Goal: Task Accomplishment & Management: Manage account settings

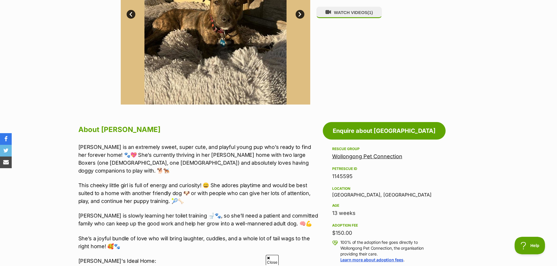
scroll to position [58, 0]
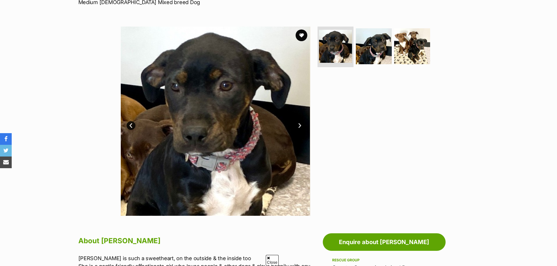
scroll to position [58, 0]
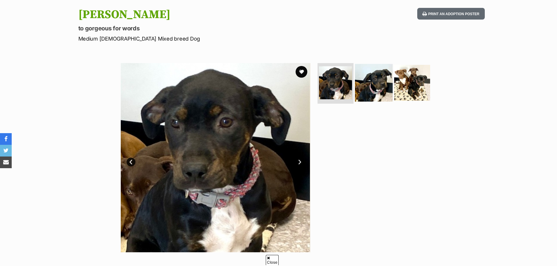
click at [373, 91] on img at bounding box center [374, 83] width 38 height 38
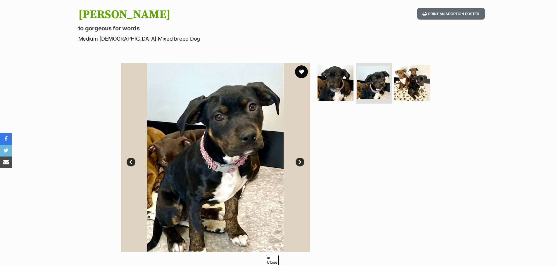
click at [301, 70] on button "favourite" at bounding box center [301, 71] width 13 height 13
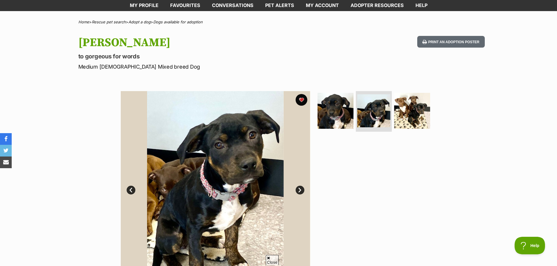
scroll to position [0, 0]
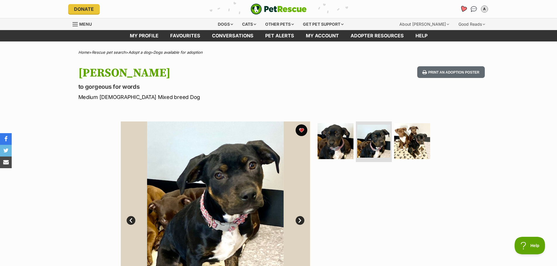
click at [464, 9] on icon "Favourites" at bounding box center [463, 9] width 7 height 7
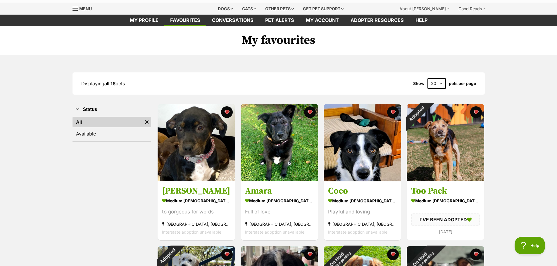
scroll to position [29, 0]
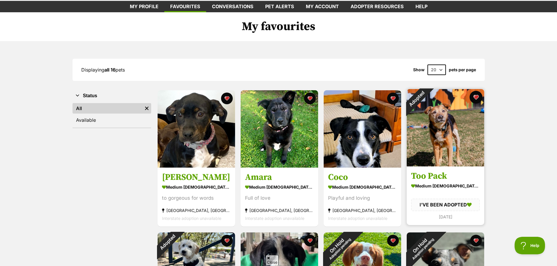
click at [475, 96] on button "favourite" at bounding box center [476, 97] width 13 height 13
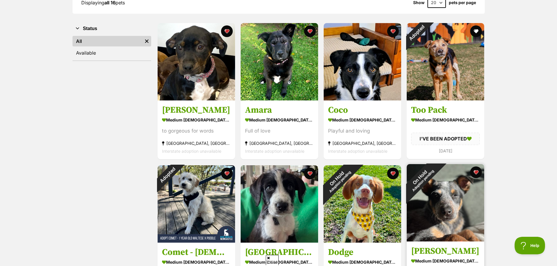
scroll to position [205, 0]
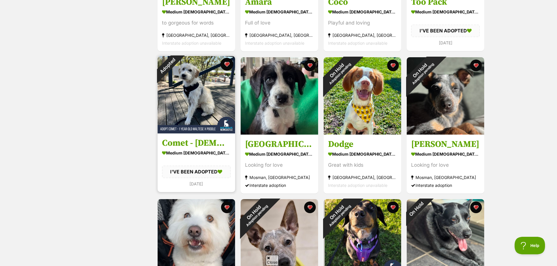
click at [226, 64] on button "favourite" at bounding box center [226, 64] width 13 height 13
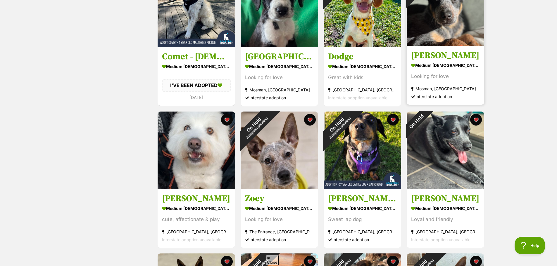
scroll to position [351, 0]
